Goal: Find specific page/section: Find specific page/section

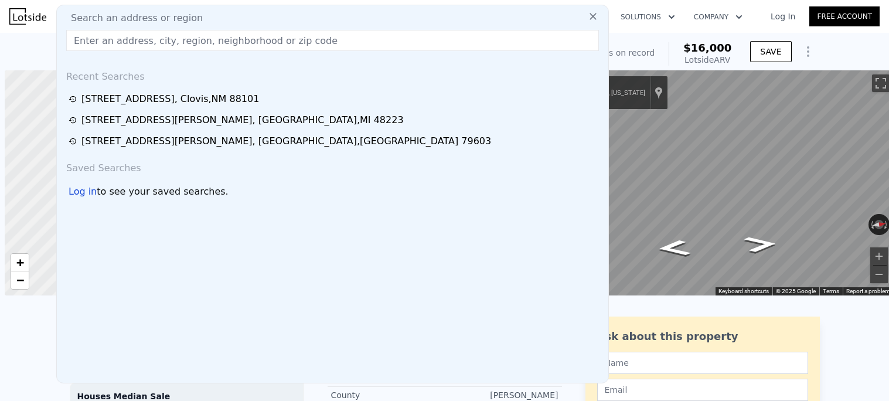
click at [297, 43] on input "text" at bounding box center [332, 40] width 533 height 21
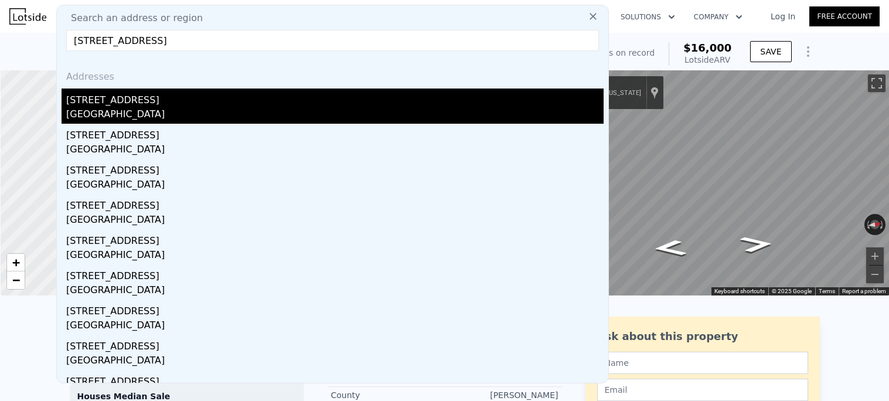
type input "[STREET_ADDRESS]"
click at [161, 111] on div "[GEOGRAPHIC_DATA]" at bounding box center [335, 115] width 538 height 16
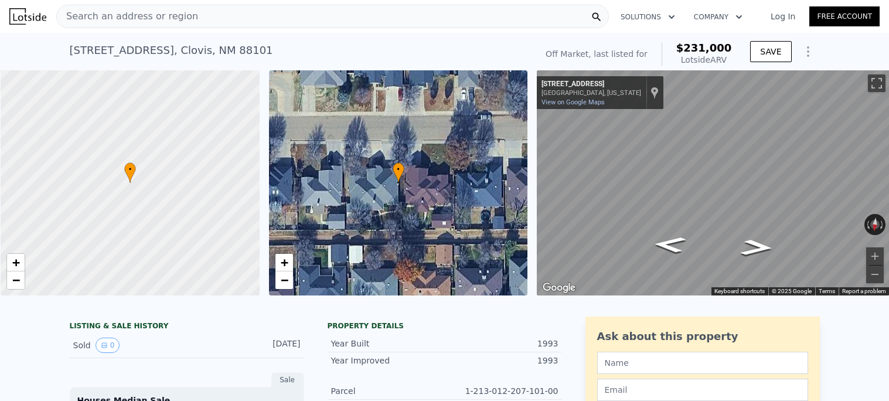
click at [310, 16] on div "Search an address or region" at bounding box center [332, 16] width 553 height 23
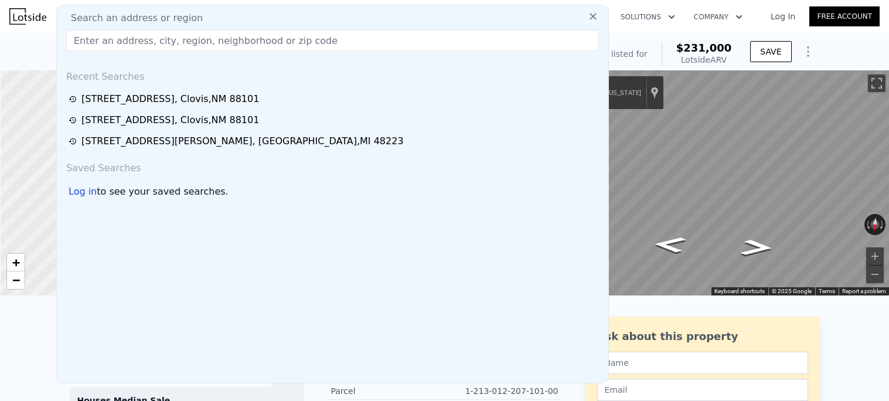
click at [191, 40] on input "text" at bounding box center [332, 40] width 533 height 21
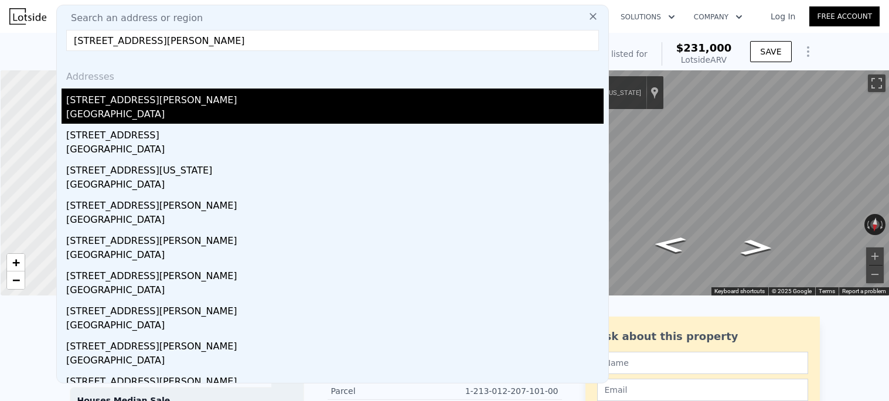
type input "[STREET_ADDRESS][PERSON_NAME]"
click at [189, 116] on div "[GEOGRAPHIC_DATA]" at bounding box center [335, 115] width 538 height 16
